Goal: Task Accomplishment & Management: Contribute content

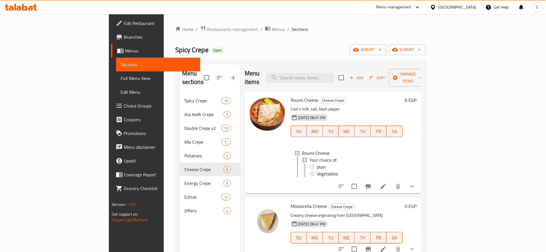
scroll to position [59, 0]
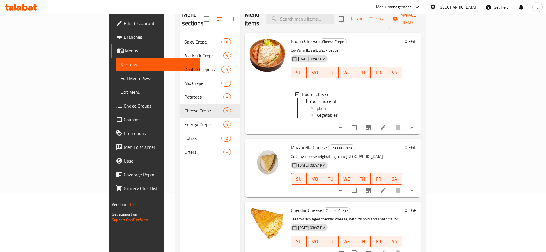
click at [472, 9] on div "Egypt" at bounding box center [457, 7] width 38 height 6
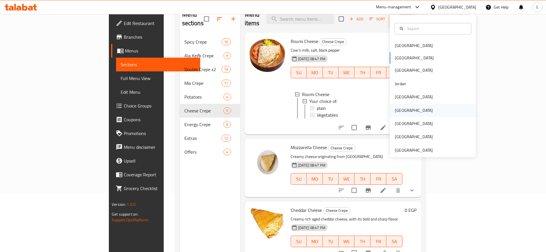
click at [406, 108] on div "[GEOGRAPHIC_DATA]" at bounding box center [433, 110] width 86 height 13
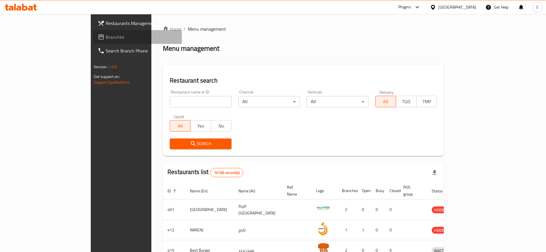
click at [106, 36] on span "Branches" at bounding box center [142, 37] width 72 height 7
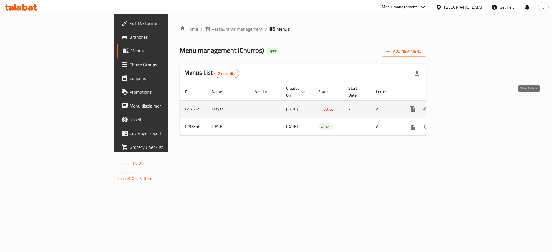
click at [457, 106] on icon "enhanced table" at bounding box center [453, 109] width 7 height 7
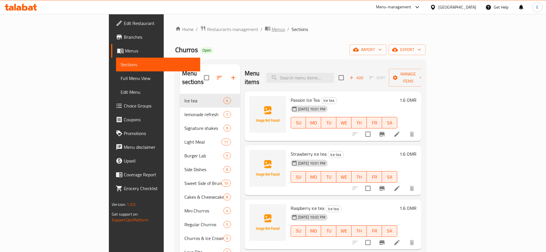
click at [272, 30] on span "Menus" at bounding box center [278, 29] width 13 height 7
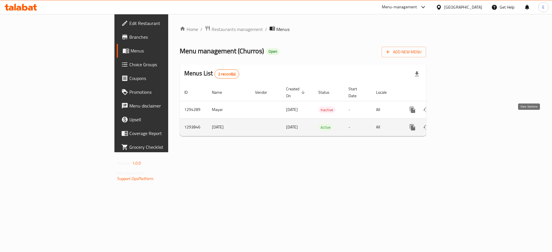
click at [456, 125] on icon "enhanced table" at bounding box center [453, 127] width 5 height 5
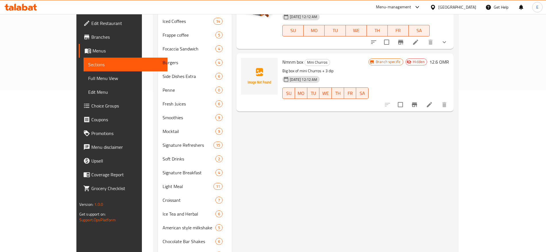
scroll to position [182, 0]
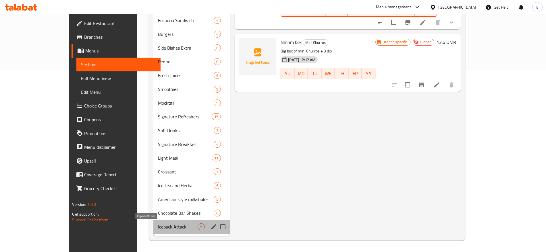
click at [158, 225] on span "Icepack Attack" at bounding box center [178, 227] width 40 height 7
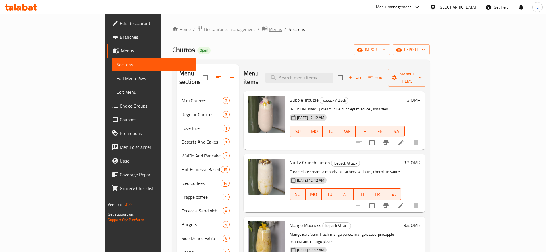
click at [269, 28] on span "Menus" at bounding box center [275, 29] width 13 height 7
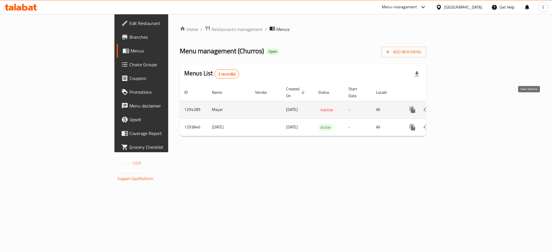
click at [457, 107] on icon "enhanced table" at bounding box center [453, 110] width 7 height 7
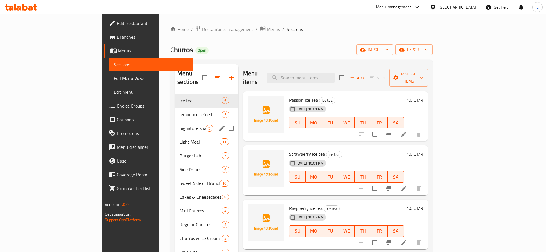
scroll to position [80, 0]
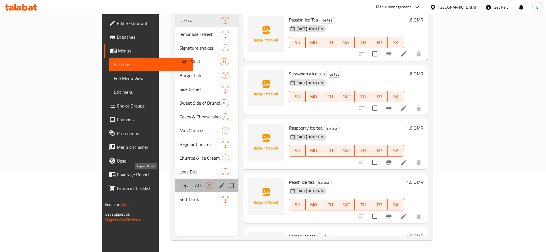
click at [180, 182] on span "Icepack Attack" at bounding box center [193, 185] width 26 height 7
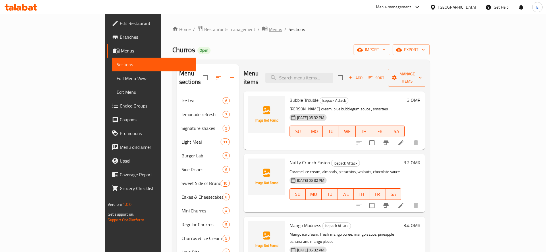
click at [269, 31] on span "Menus" at bounding box center [275, 29] width 13 height 7
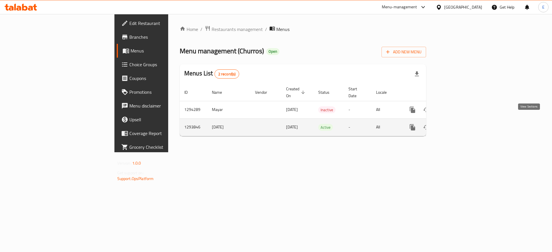
click at [457, 124] on icon "enhanced table" at bounding box center [453, 127] width 7 height 7
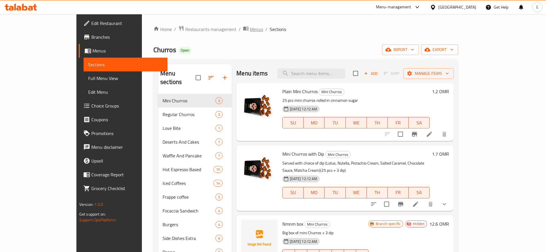
click at [250, 28] on span "Menus" at bounding box center [256, 29] width 13 height 7
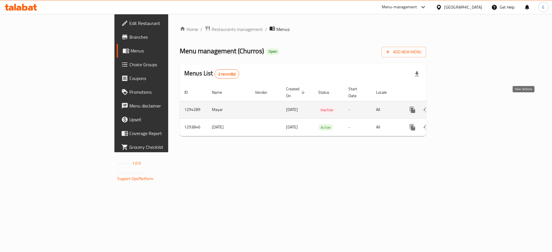
click at [457, 107] on icon "enhanced table" at bounding box center [453, 110] width 7 height 7
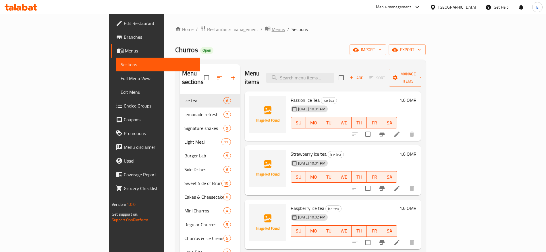
click at [272, 27] on span "Menus" at bounding box center [278, 29] width 13 height 7
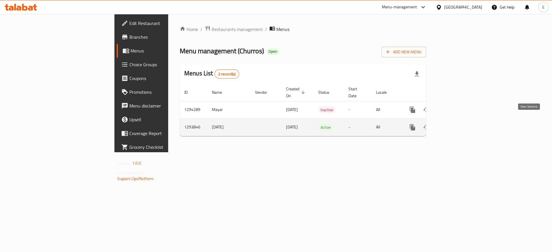
click at [457, 124] on icon "enhanced table" at bounding box center [453, 127] width 7 height 7
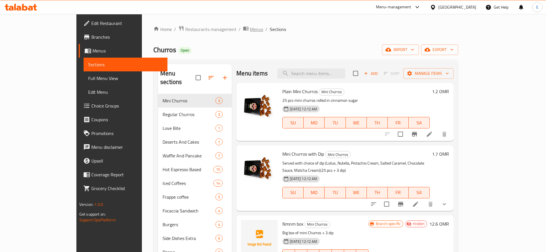
click at [250, 32] on span "Menus" at bounding box center [256, 29] width 13 height 7
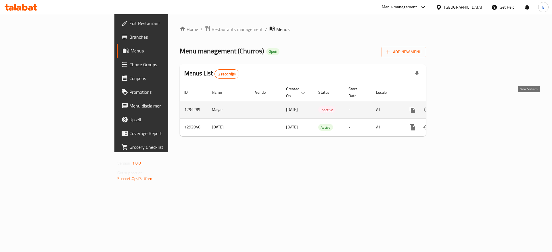
click at [457, 107] on icon "enhanced table" at bounding box center [453, 110] width 7 height 7
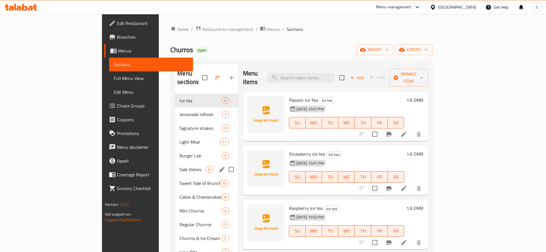
scroll to position [80, 0]
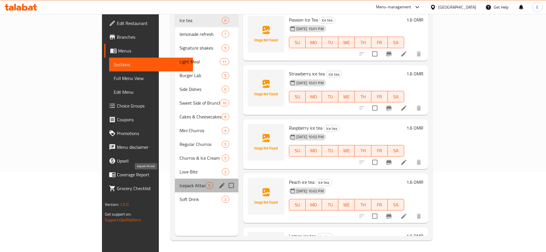
click at [180, 182] on span "Icepack Attack" at bounding box center [193, 185] width 26 height 7
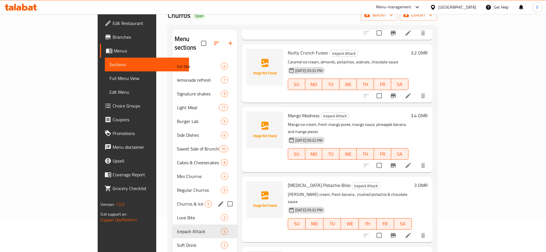
scroll to position [33, 0]
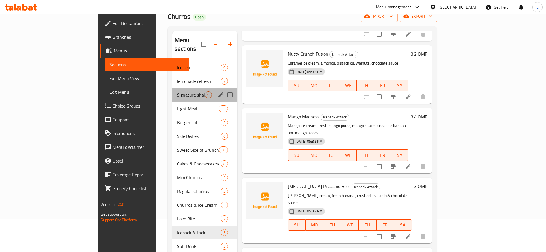
click at [172, 88] on div "Signature shakes 9" at bounding box center [204, 95] width 65 height 14
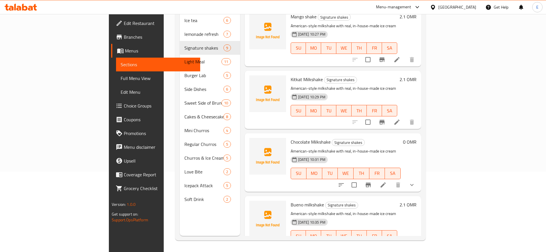
scroll to position [327, 0]
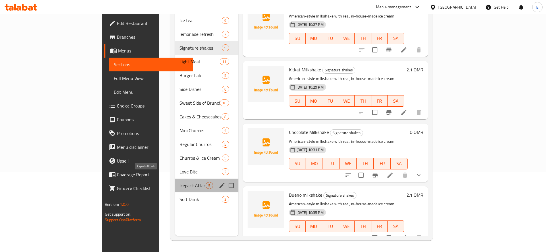
click at [180, 182] on span "Icepack Attack" at bounding box center [193, 185] width 26 height 7
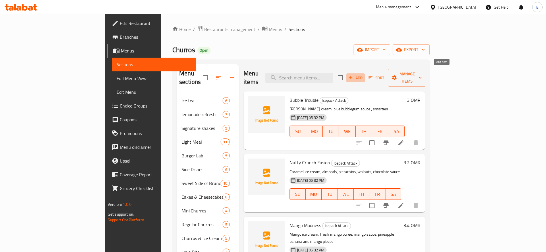
click at [363, 75] on span "Add" at bounding box center [356, 78] width 16 height 7
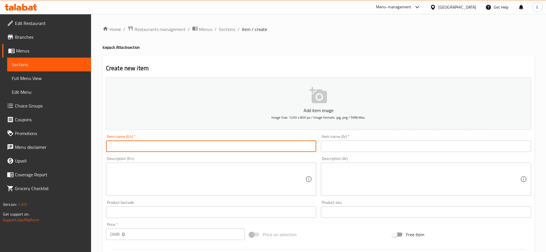
paste input "Wall nut and banana [MEDICAL_DATA]"
click at [192, 146] on input "Wall nut and banana [MEDICAL_DATA]" at bounding box center [211, 146] width 210 height 11
click at [141, 147] on input "Wall nut and banana [MEDICAL_DATA]" at bounding box center [211, 146] width 210 height 11
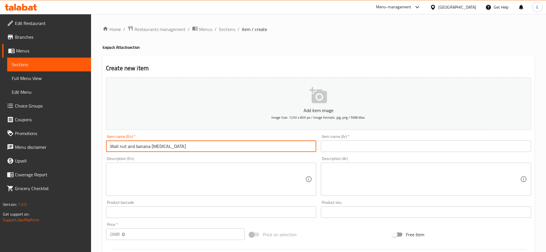
click at [178, 146] on input "Wall nut and banana [MEDICAL_DATA]" at bounding box center [211, 146] width 210 height 11
paste input "text"
click at [127, 147] on input "Walnut and banana [MEDICAL_DATA]" at bounding box center [211, 146] width 210 height 11
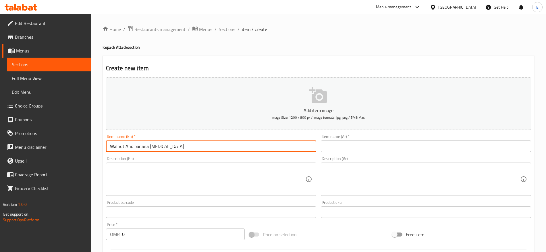
click at [134, 147] on input "Walnut And banana [MEDICAL_DATA]" at bounding box center [211, 146] width 210 height 11
click at [149, 147] on input "Walnut And Banana [MEDICAL_DATA]" at bounding box center [211, 146] width 210 height 11
click at [156, 146] on input "Walnut And Banana [MEDICAL_DATA]" at bounding box center [211, 146] width 210 height 11
type input "Walnut And Banana [MEDICAL_DATA]"
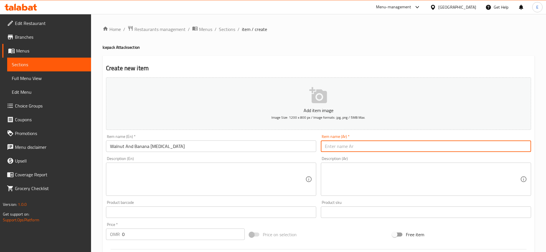
click at [406, 148] on input "text" at bounding box center [426, 146] width 210 height 11
paste input "كمادات الثلج من الجوز والموز"
drag, startPoint x: 356, startPoint y: 147, endPoint x: 409, endPoint y: 144, distance: 53.2
click at [409, 144] on input "كمادات الثلج من الجوز والموز" at bounding box center [426, 146] width 210 height 11
type input "ايس باك من الجوز والموز"
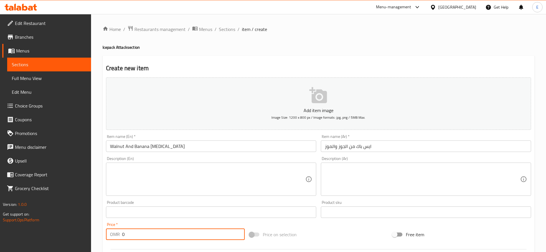
drag, startPoint x: 133, startPoint y: 237, endPoint x: 104, endPoint y: 238, distance: 28.8
click at [104, 238] on div "Price   * OMR 0 Price *" at bounding box center [175, 232] width 143 height 22
type input "2.2"
click at [149, 148] on input "Walnut And Banana [MEDICAL_DATA]" at bounding box center [211, 146] width 210 height 11
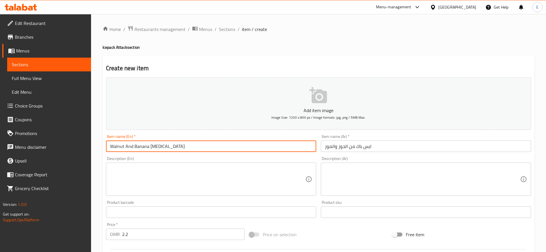
click at [149, 148] on input "Walnut And Banana [MEDICAL_DATA]" at bounding box center [211, 146] width 210 height 11
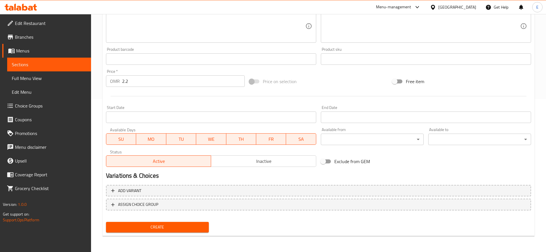
click at [161, 223] on button "Create" at bounding box center [157, 227] width 103 height 11
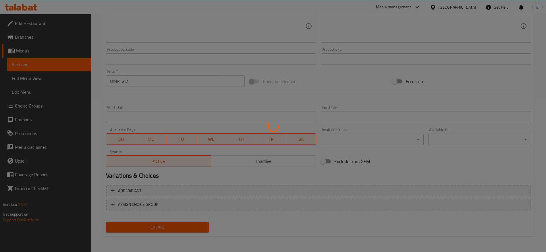
type input "0"
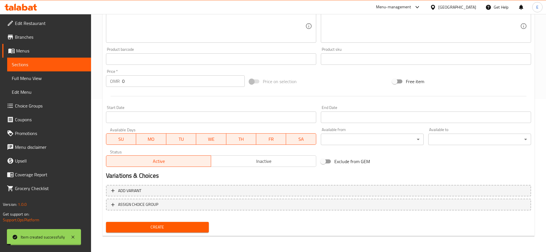
scroll to position [0, 0]
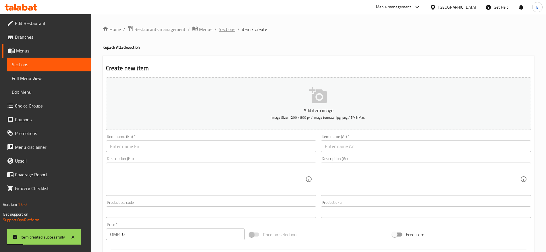
click at [225, 31] on span "Sections" at bounding box center [227, 29] width 16 height 7
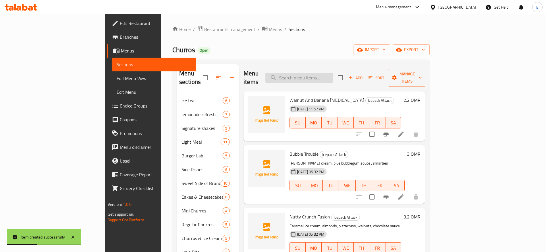
click at [333, 75] on input "search" at bounding box center [299, 78] width 68 height 10
paste input "Walnut And Banana [MEDICAL_DATA]"
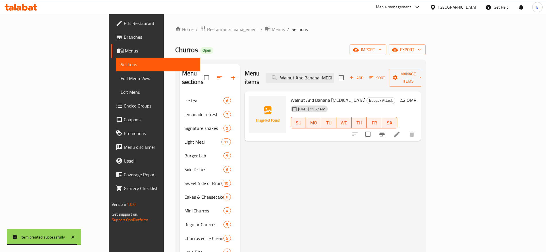
type input "Wal nut And Banana [MEDICAL_DATA]"
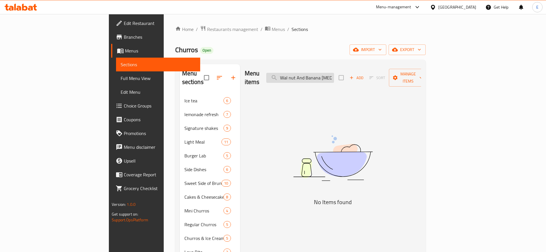
click at [334, 74] on input "Wal nut And Banana [MEDICAL_DATA]" at bounding box center [300, 78] width 68 height 10
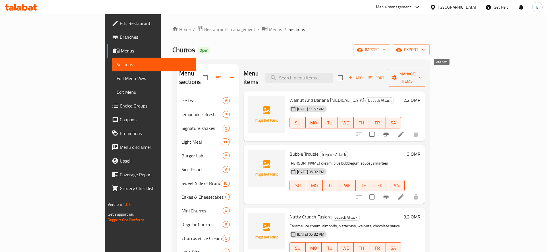
click at [365, 74] on button "Add" at bounding box center [355, 78] width 18 height 9
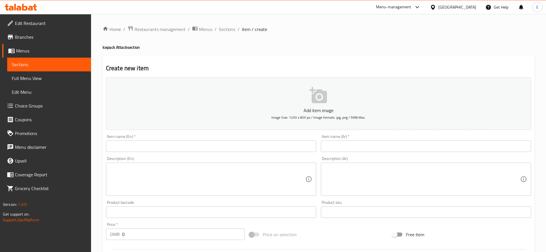
click at [215, 144] on input "text" at bounding box center [211, 146] width 210 height 11
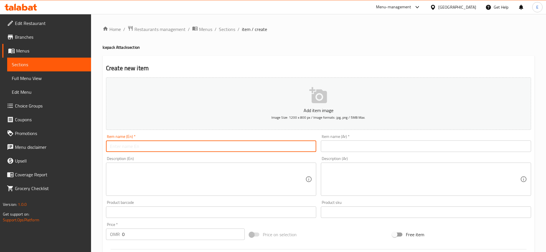
paste input "Pistachio [MEDICAL_DATA]"
click at [130, 146] on input "Pistachio [MEDICAL_DATA]" at bounding box center [211, 146] width 210 height 11
type input "Pistachio [MEDICAL_DATA]"
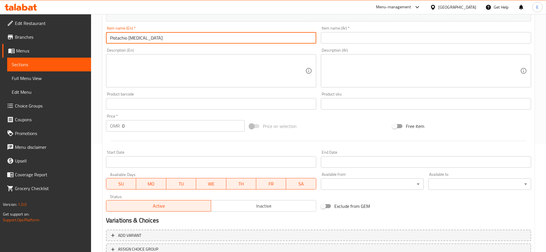
scroll to position [109, 0]
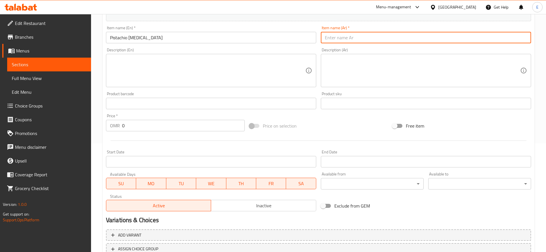
click at [380, 41] on input "text" at bounding box center [426, 37] width 210 height 11
type input "ايس باك فسدق"
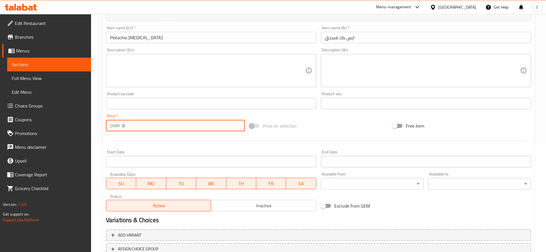
drag, startPoint x: 156, startPoint y: 127, endPoint x: 107, endPoint y: 122, distance: 49.3
click at [107, 122] on div "OMR 0 Price *" at bounding box center [175, 125] width 139 height 11
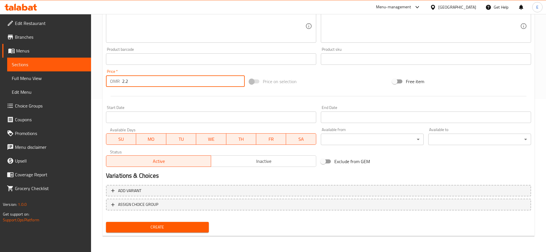
type input "2.2"
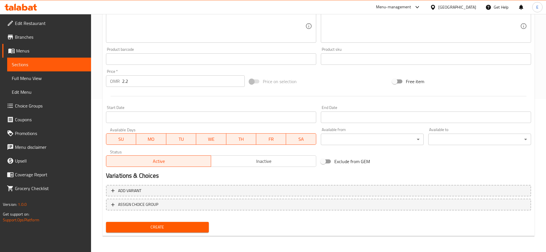
click at [193, 222] on div "Create" at bounding box center [157, 227] width 107 height 15
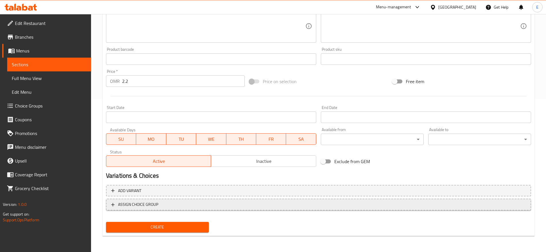
scroll to position [0, 0]
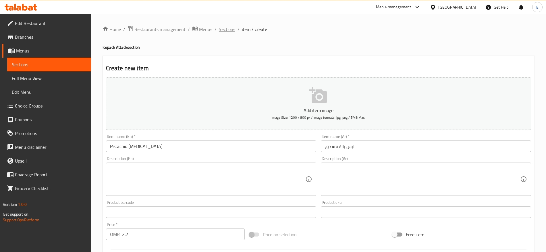
click at [223, 28] on span "Sections" at bounding box center [227, 29] width 16 height 7
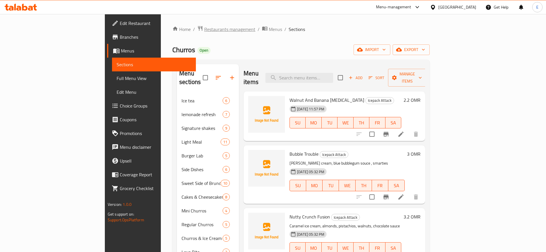
click at [204, 31] on span "Restaurants management" at bounding box center [229, 29] width 51 height 7
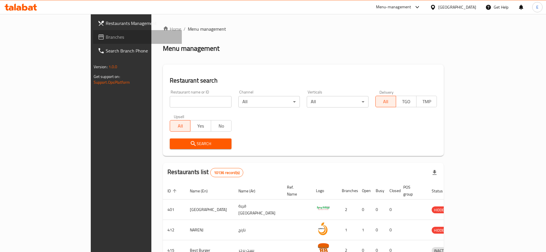
click at [106, 38] on span "Branches" at bounding box center [142, 37] width 72 height 7
